Goal: Check status: Check status

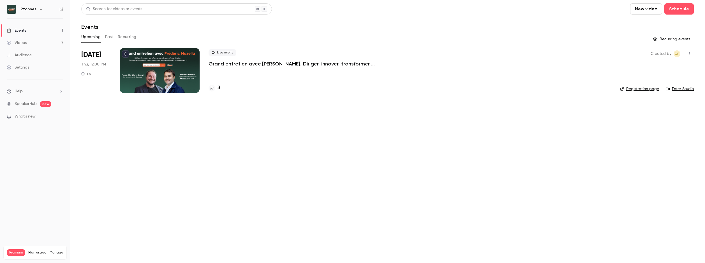
click at [151, 59] on div at bounding box center [160, 70] width 80 height 45
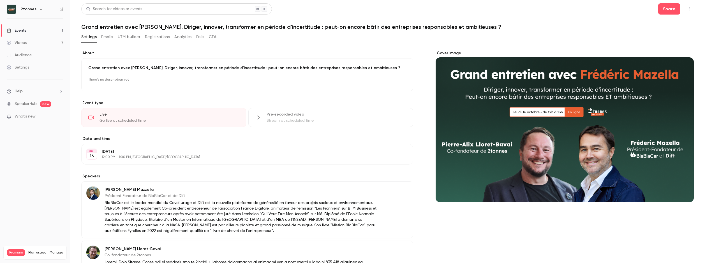
click at [152, 34] on button "Registrations" at bounding box center [157, 37] width 25 height 9
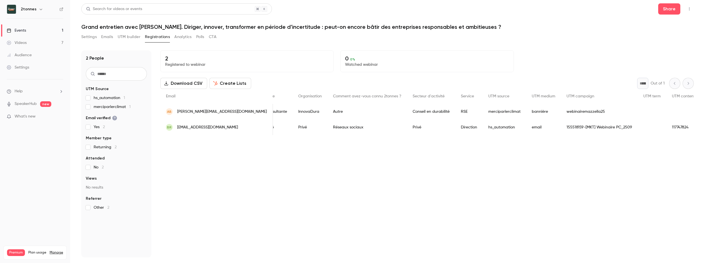
scroll to position [0, 221]
click at [520, 208] on div "2 Registered to webinar 0 0 % Watched webinar Download CSV Create Lists * Out o…" at bounding box center [426, 153] width 533 height 207
